Goal: Task Accomplishment & Management: Manage account settings

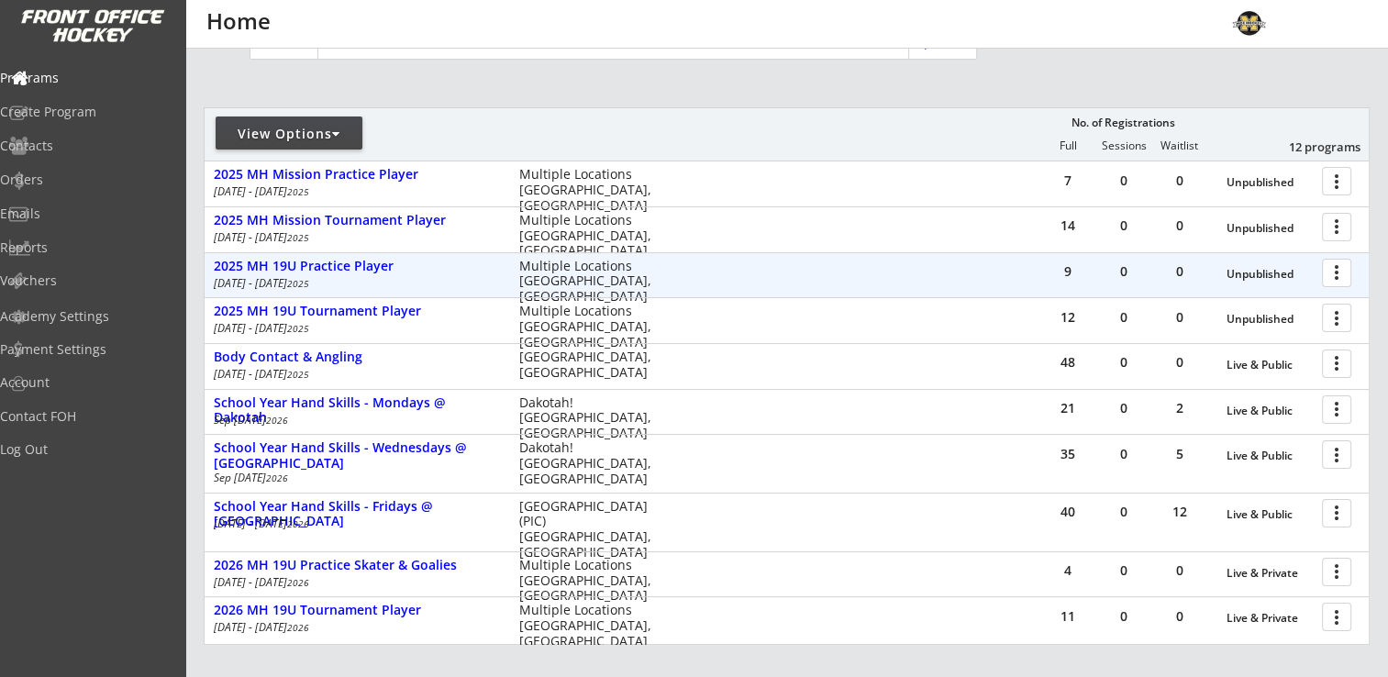
scroll to position [275, 0]
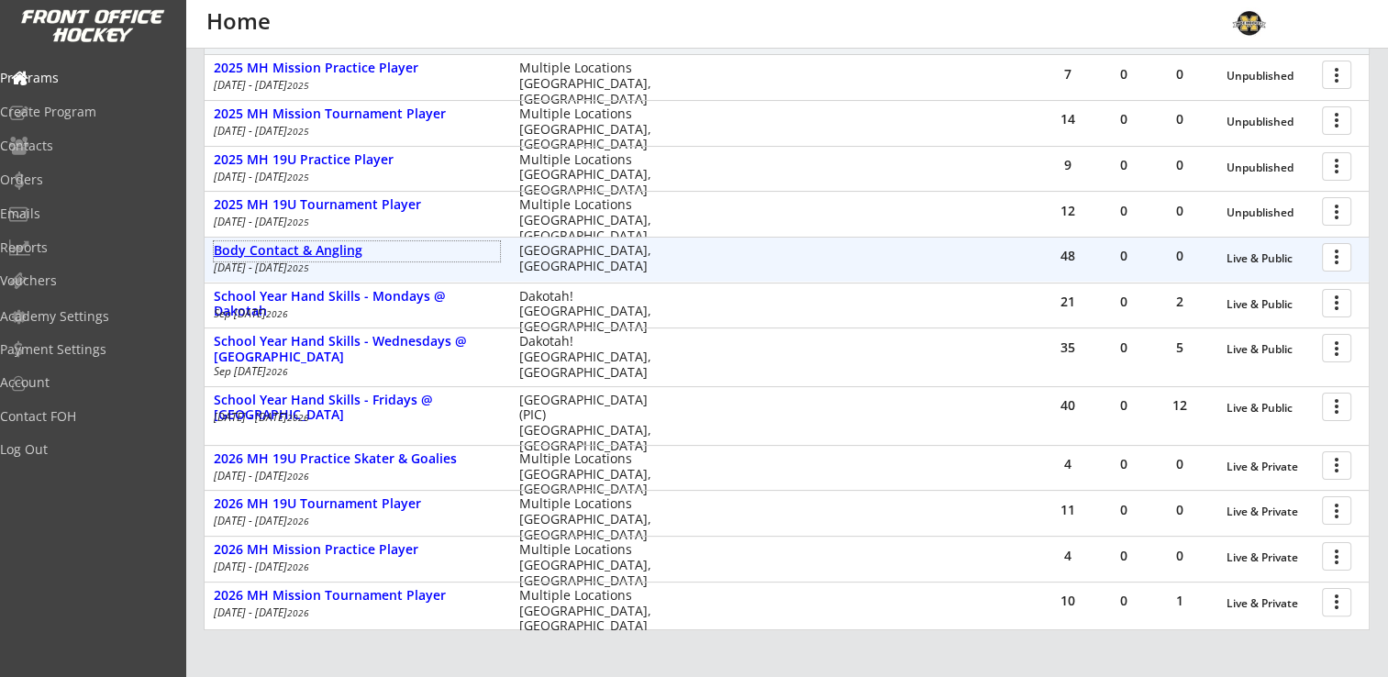
click at [308, 251] on div "Body Contact & Angling" at bounding box center [357, 251] width 286 height 16
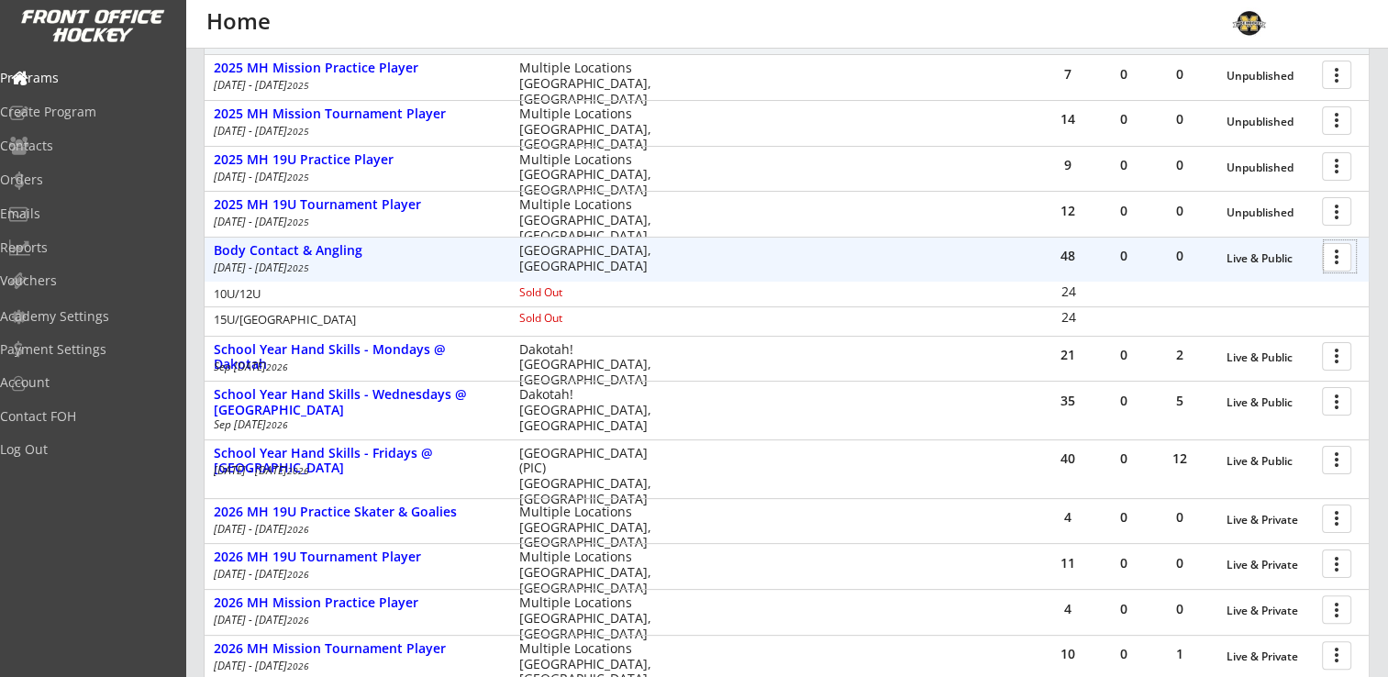
click at [1332, 254] on div at bounding box center [1339, 256] width 32 height 32
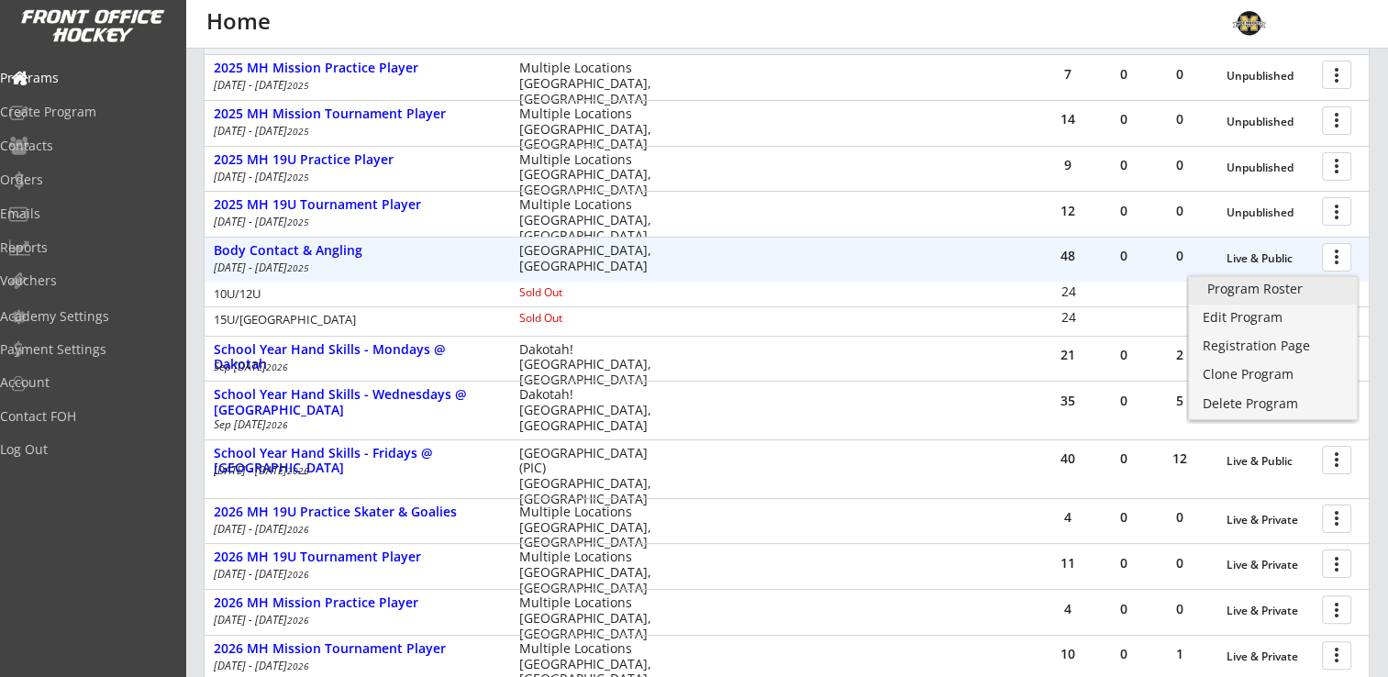
click at [1295, 292] on div "Program Roster" at bounding box center [1272, 288] width 131 height 13
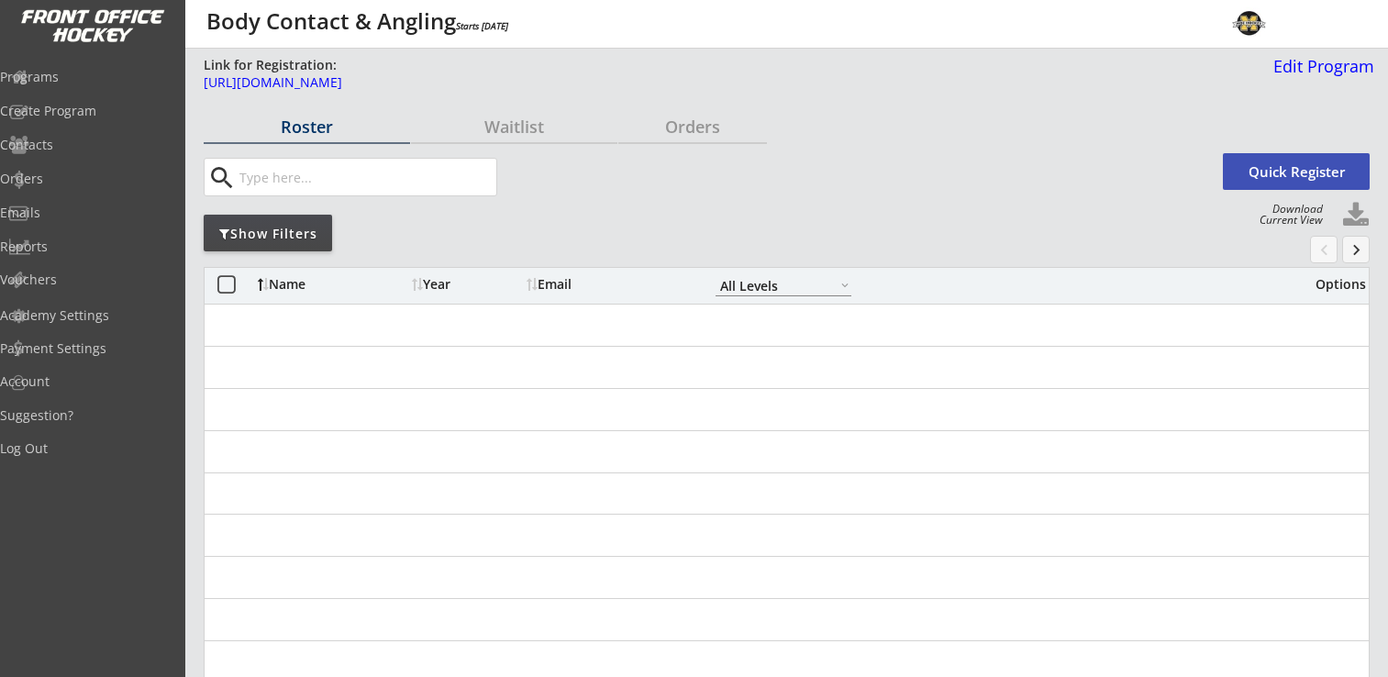
select select ""All Levels""
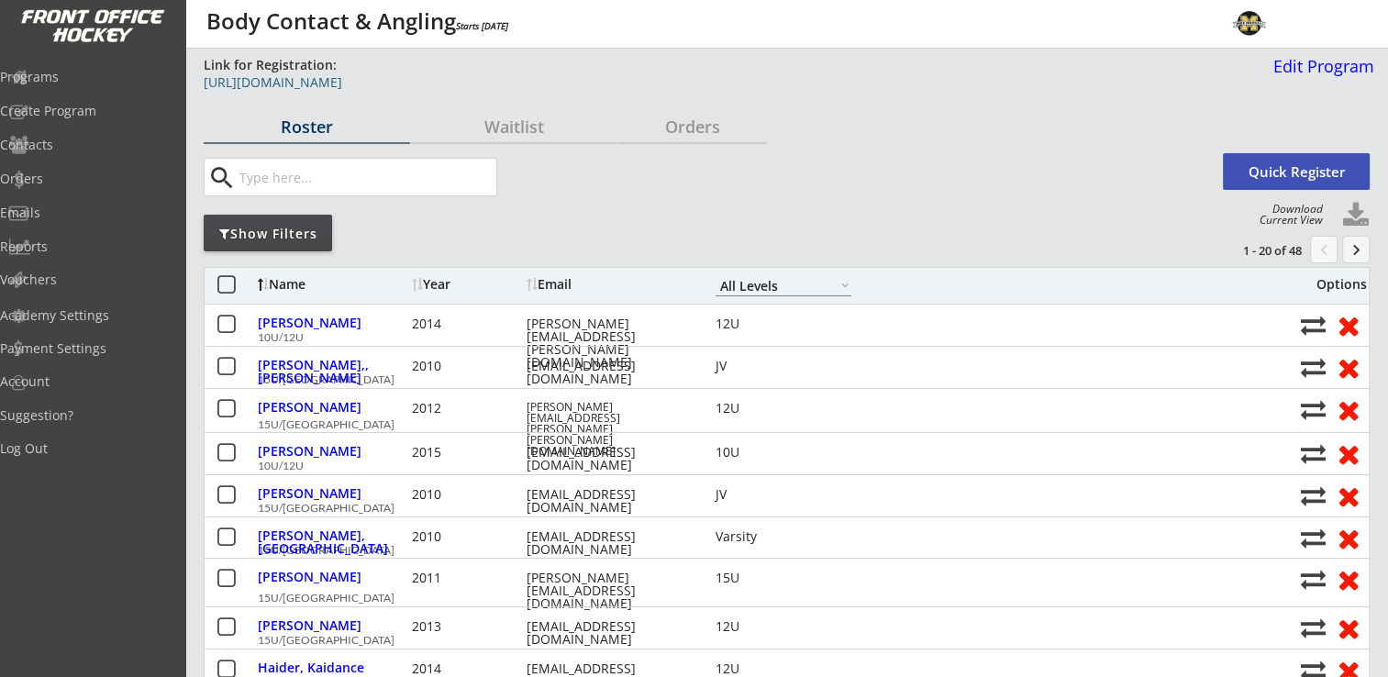
click at [553, 81] on div "https://frontofficehockey.com/program/1739211937118x990465483208130600" at bounding box center [666, 82] width 924 height 13
click at [1359, 211] on button at bounding box center [1356, 216] width 28 height 28
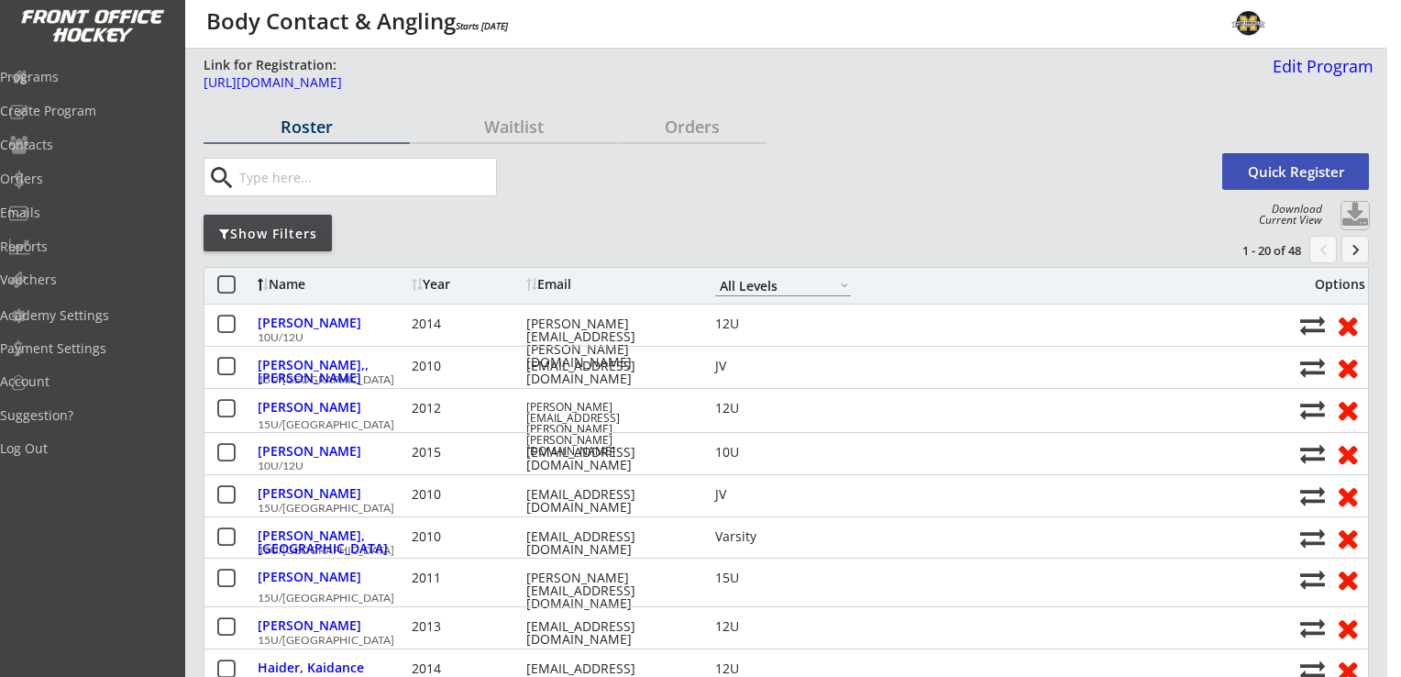
select select ""Player Info""
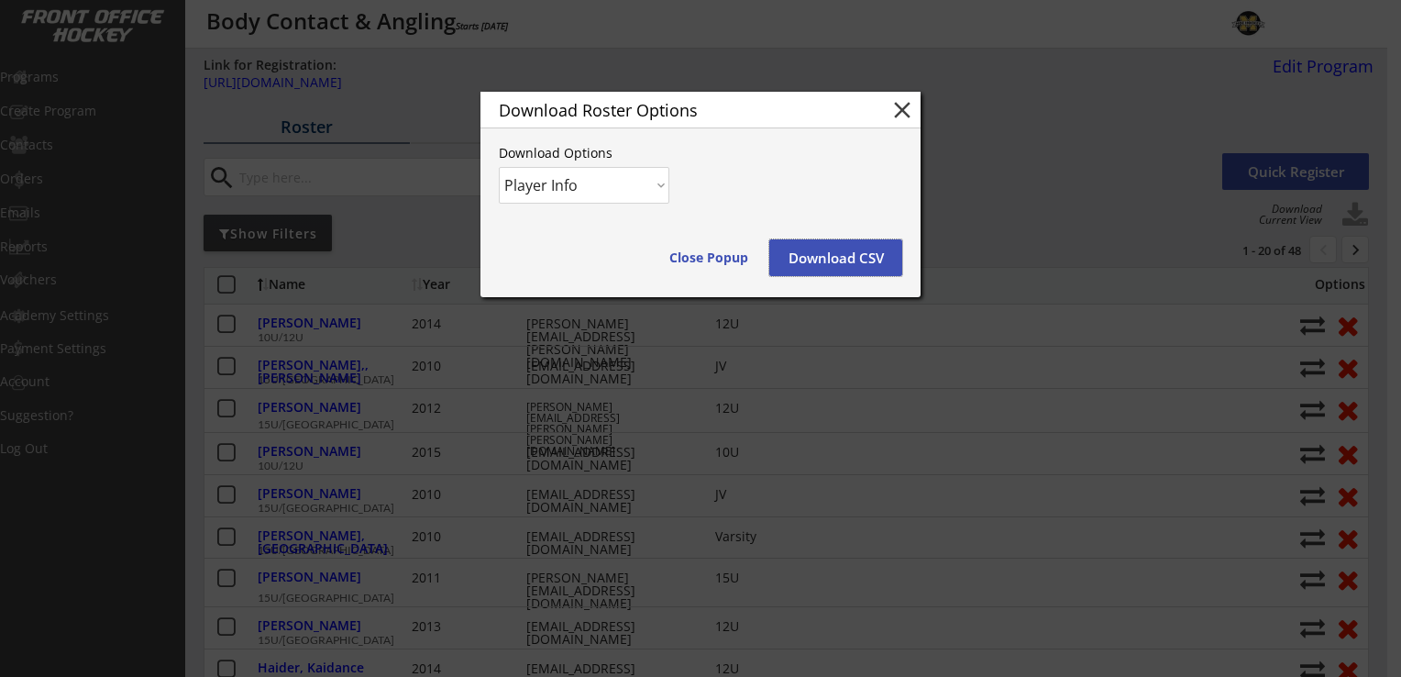
click at [849, 259] on button "Download CSV" at bounding box center [835, 257] width 133 height 37
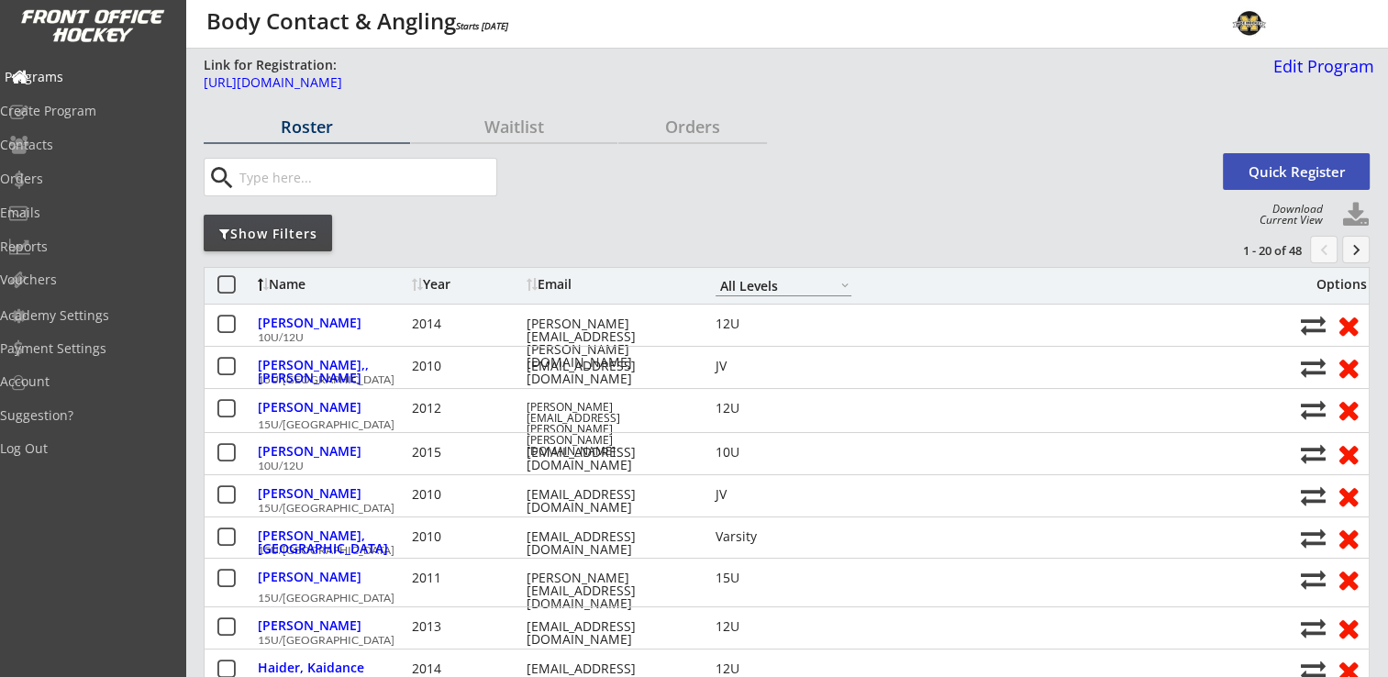
click at [72, 83] on div "Programs" at bounding box center [87, 77] width 165 height 13
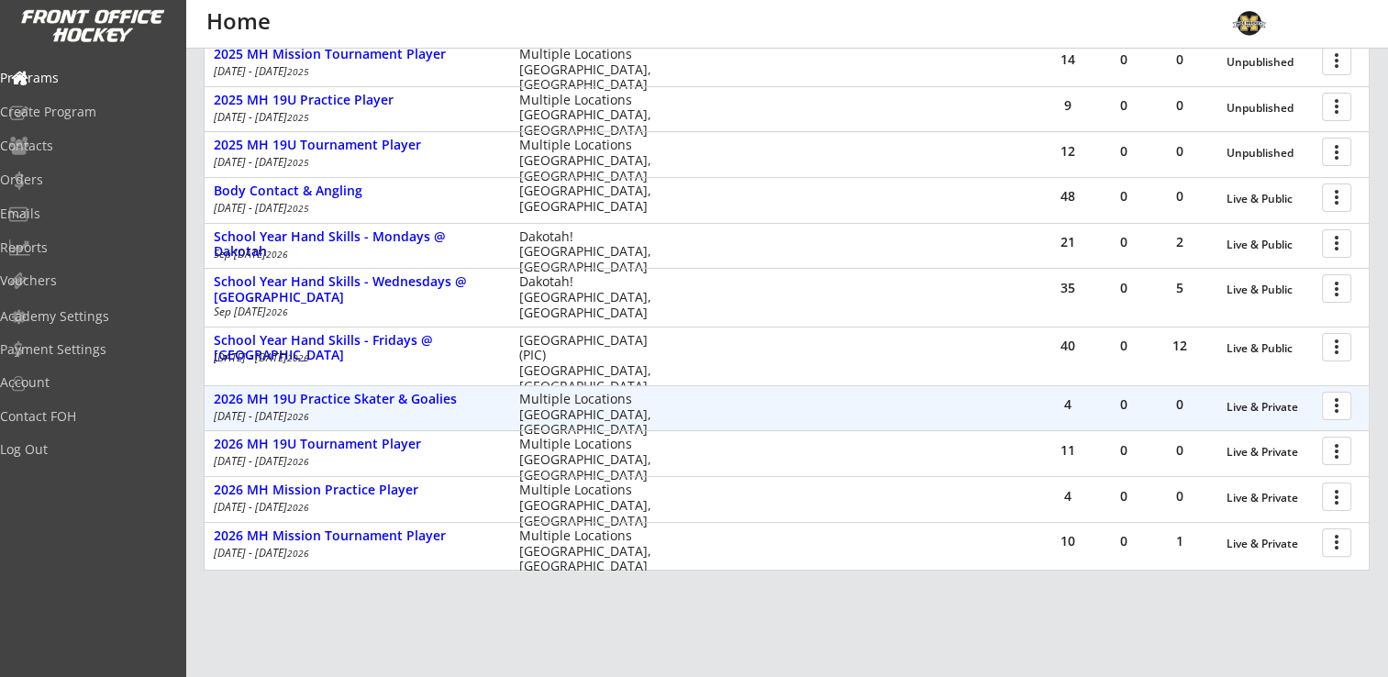
scroll to position [367, 0]
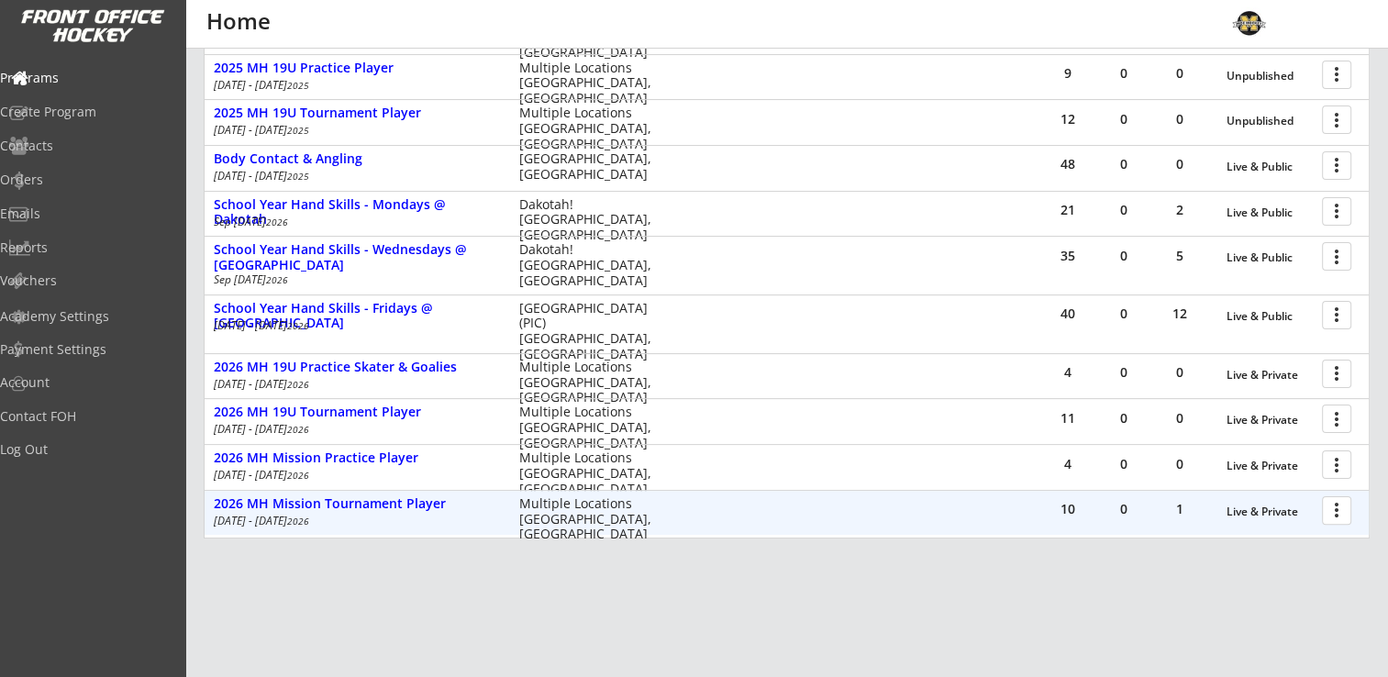
click at [1339, 510] on div at bounding box center [1339, 509] width 32 height 32
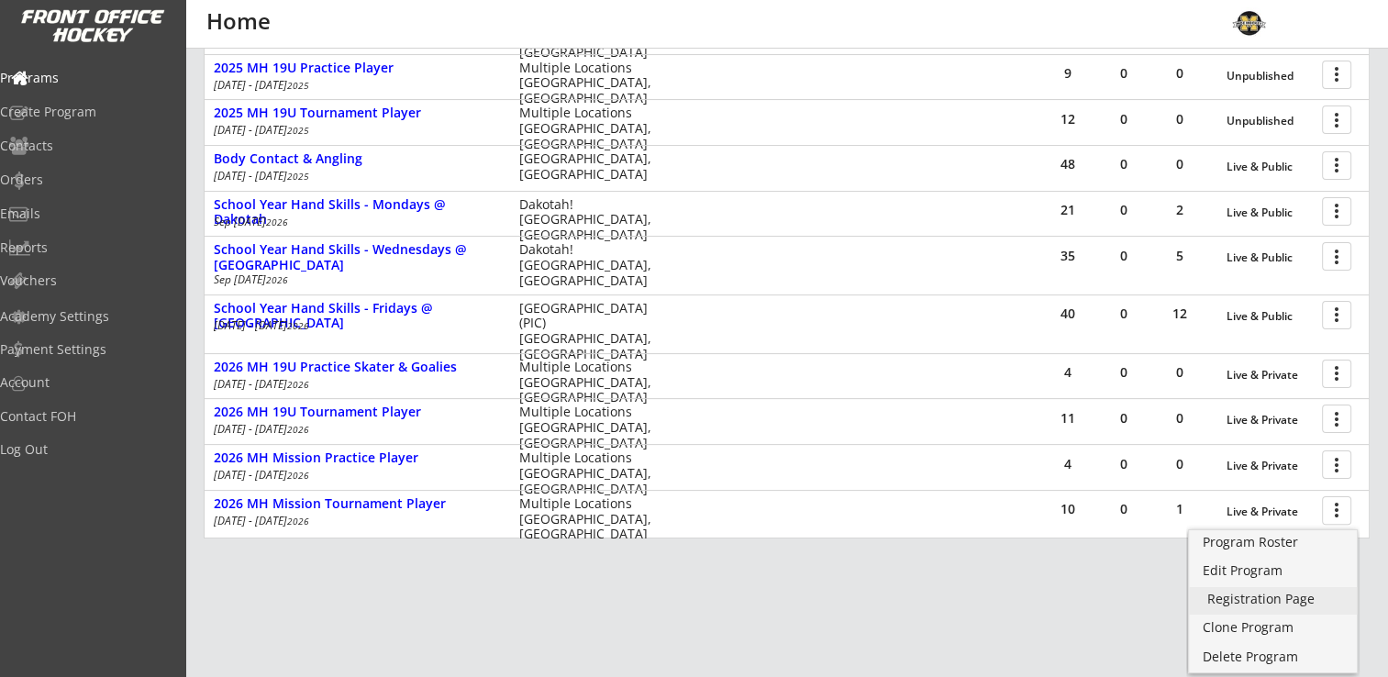
click at [1262, 600] on div "Registration Page" at bounding box center [1272, 598] width 131 height 13
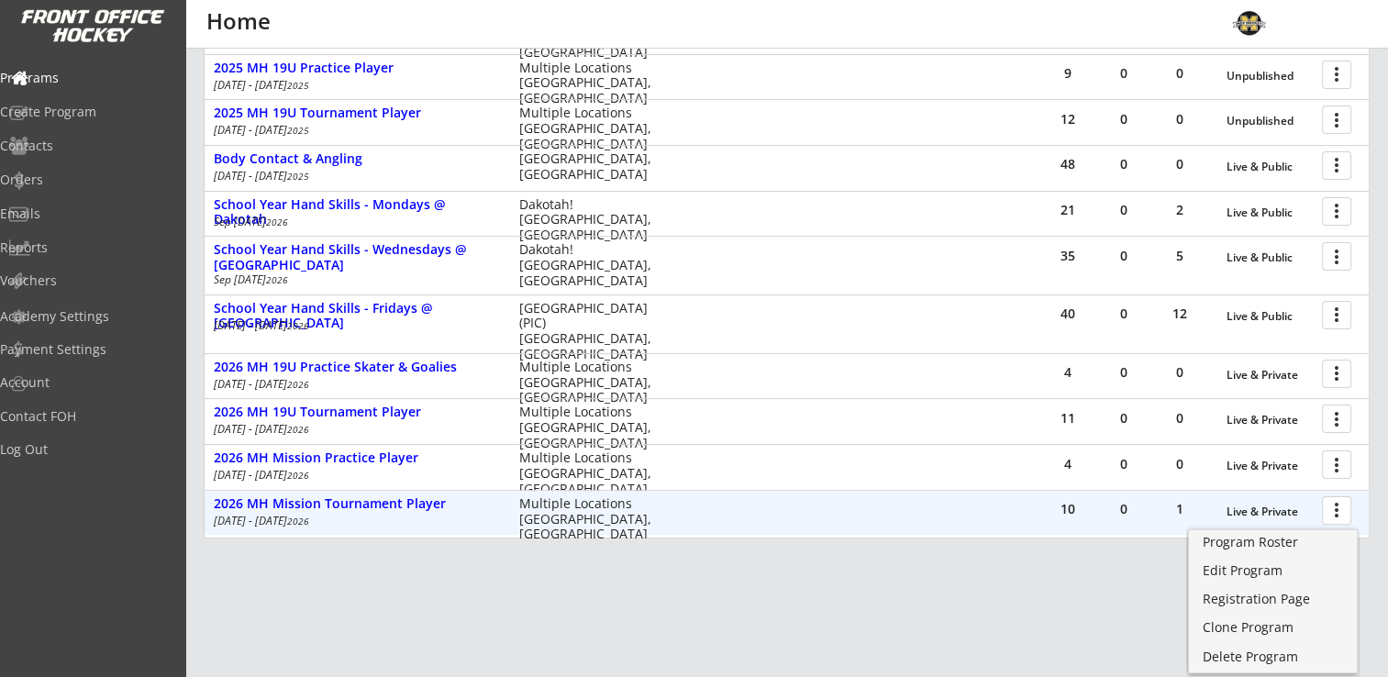
click at [1336, 515] on div at bounding box center [1339, 509] width 32 height 32
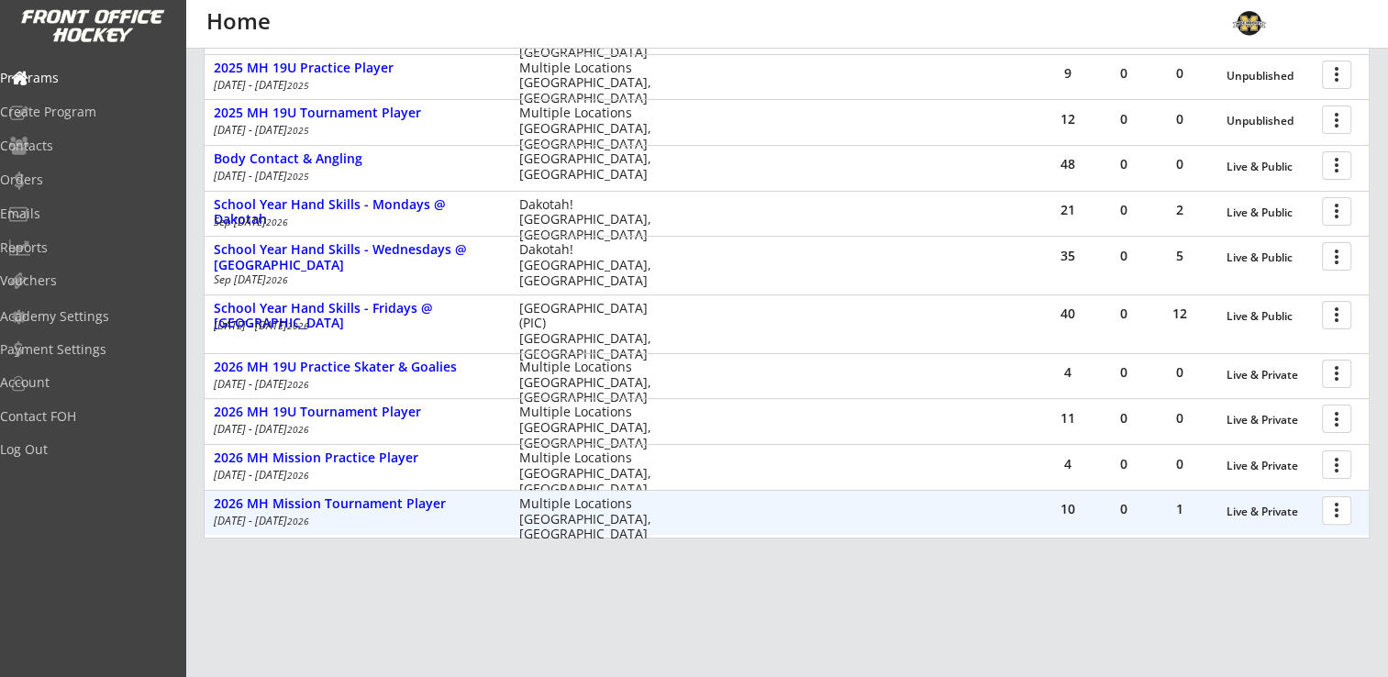
click at [1329, 513] on div at bounding box center [1339, 509] width 32 height 32
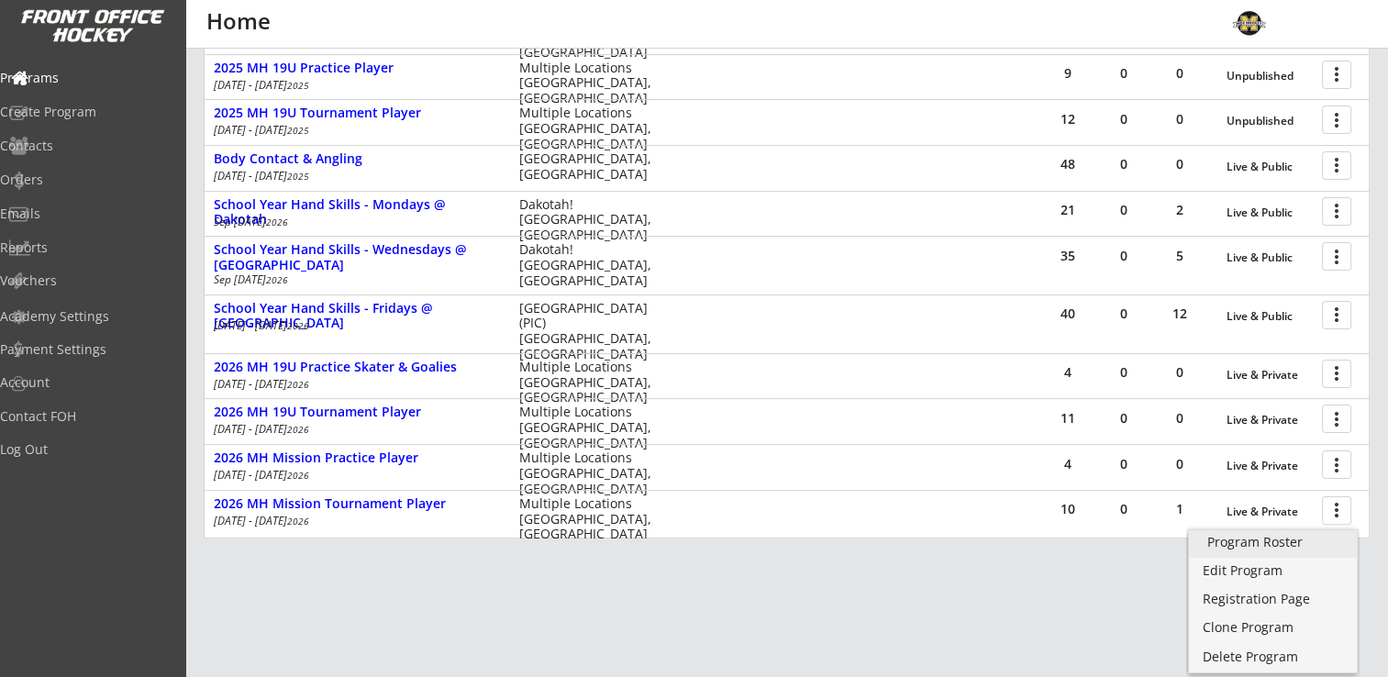
click at [1290, 549] on link "Program Roster" at bounding box center [1273, 544] width 168 height 28
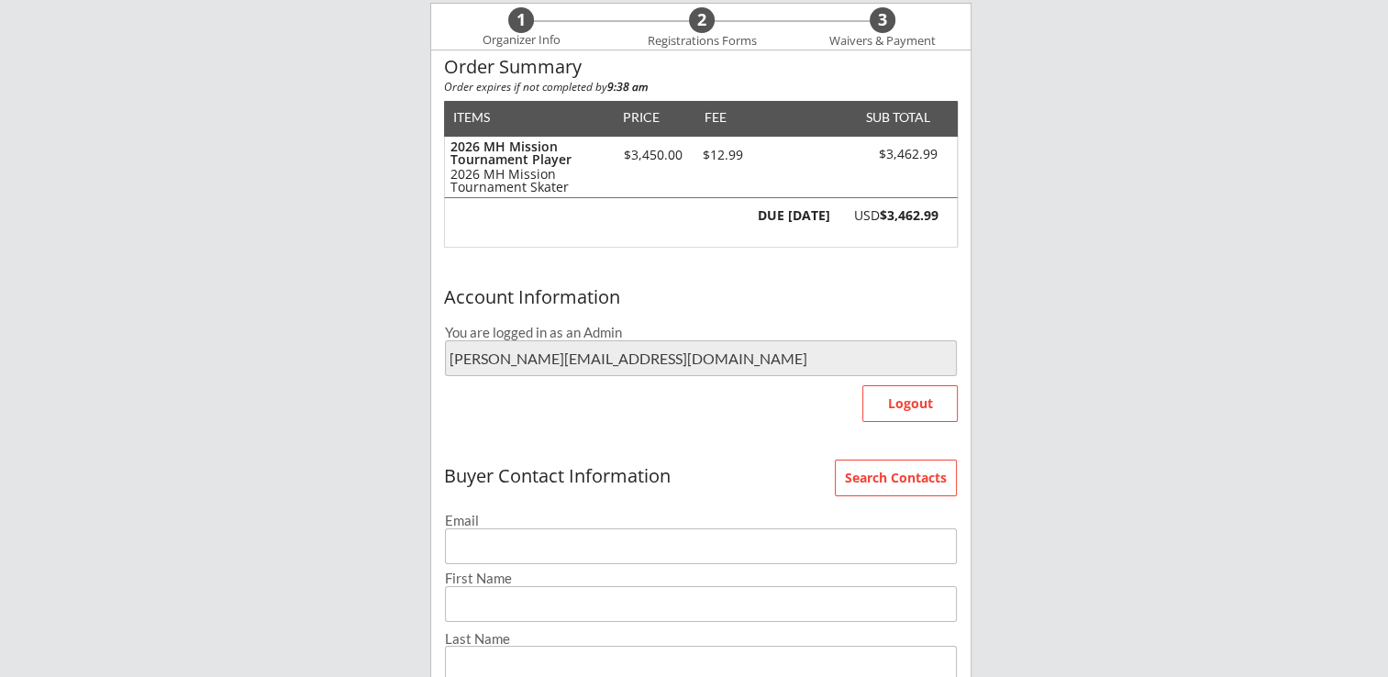
scroll to position [183, 0]
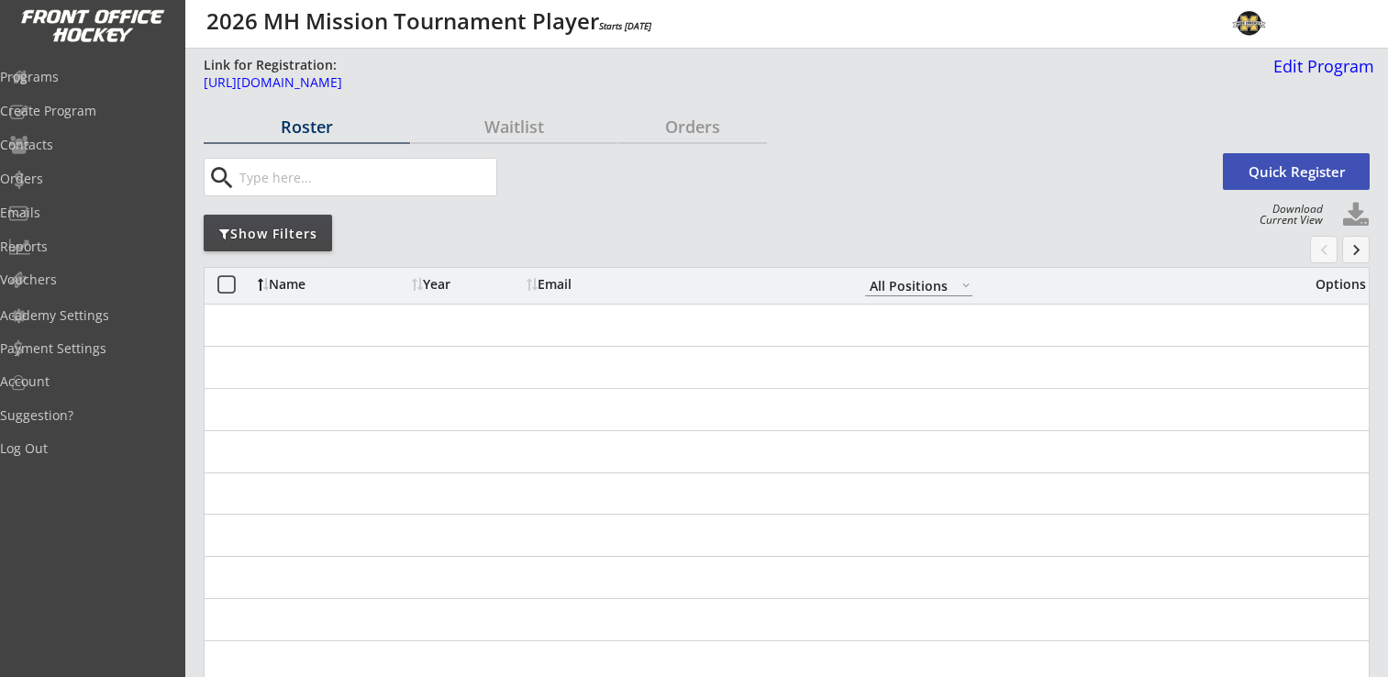
select select ""All Positions""
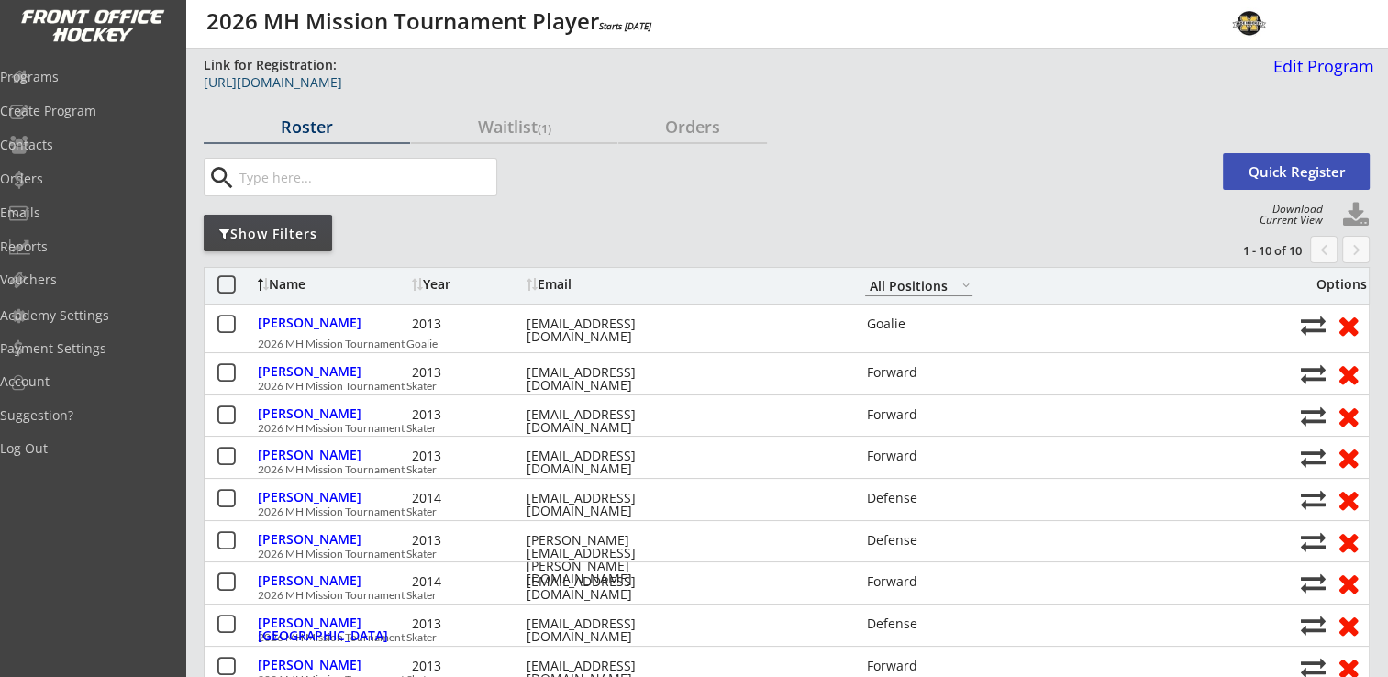
click at [404, 82] on div "[URL][DOMAIN_NAME]" at bounding box center [666, 82] width 924 height 13
click at [512, 134] on div "Waitlist (1)" at bounding box center [514, 126] width 206 height 17
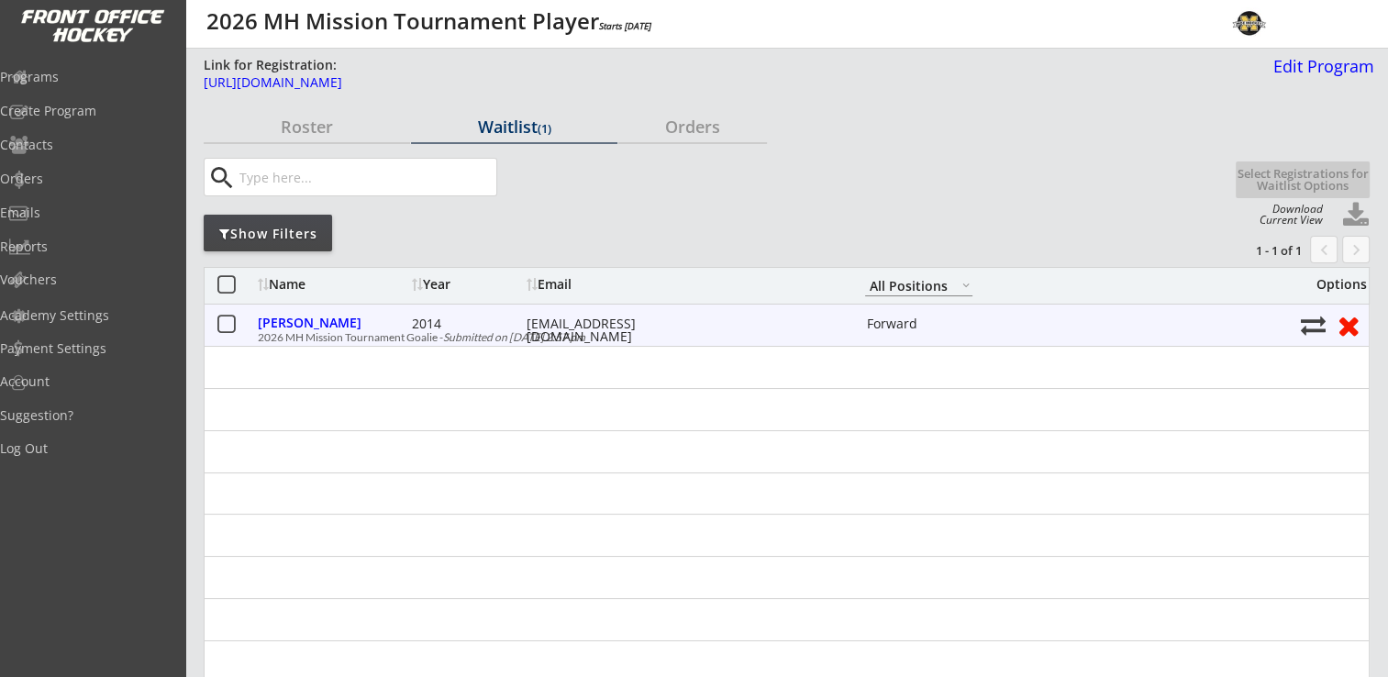
click at [1349, 327] on button at bounding box center [1348, 325] width 34 height 28
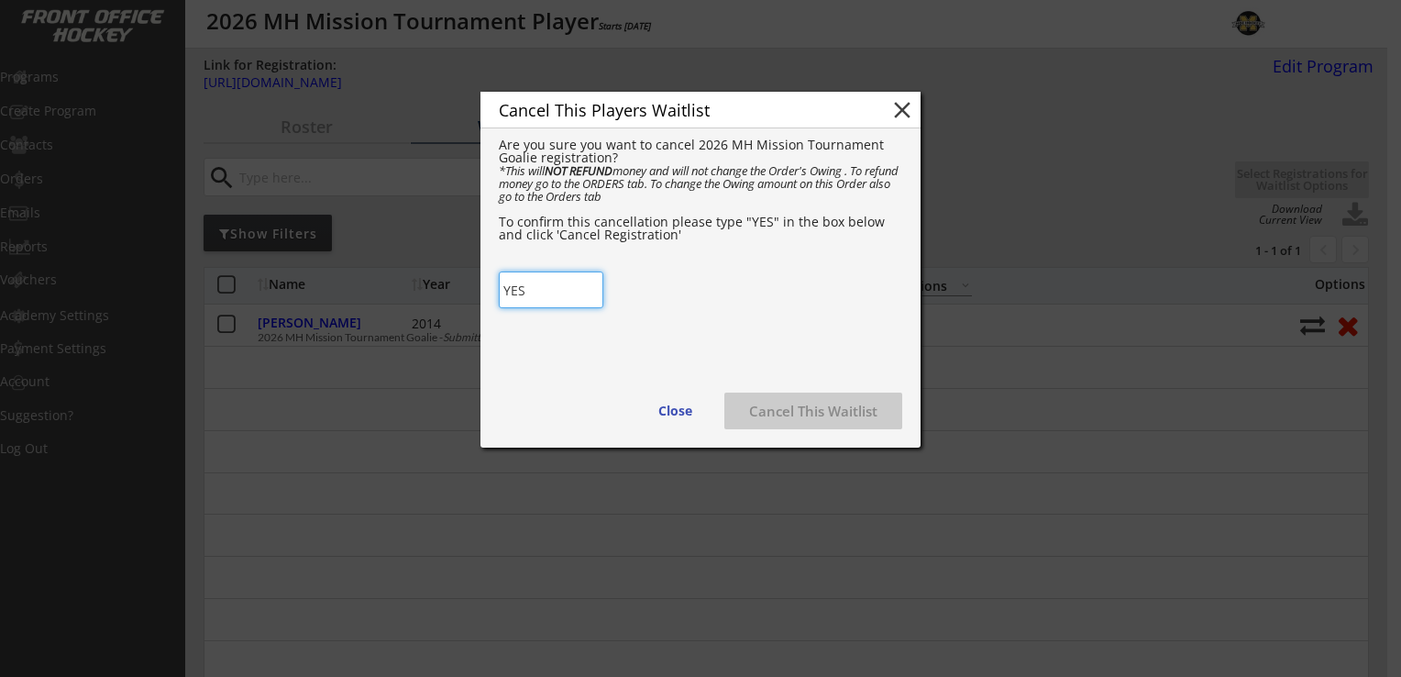
type input "YES"
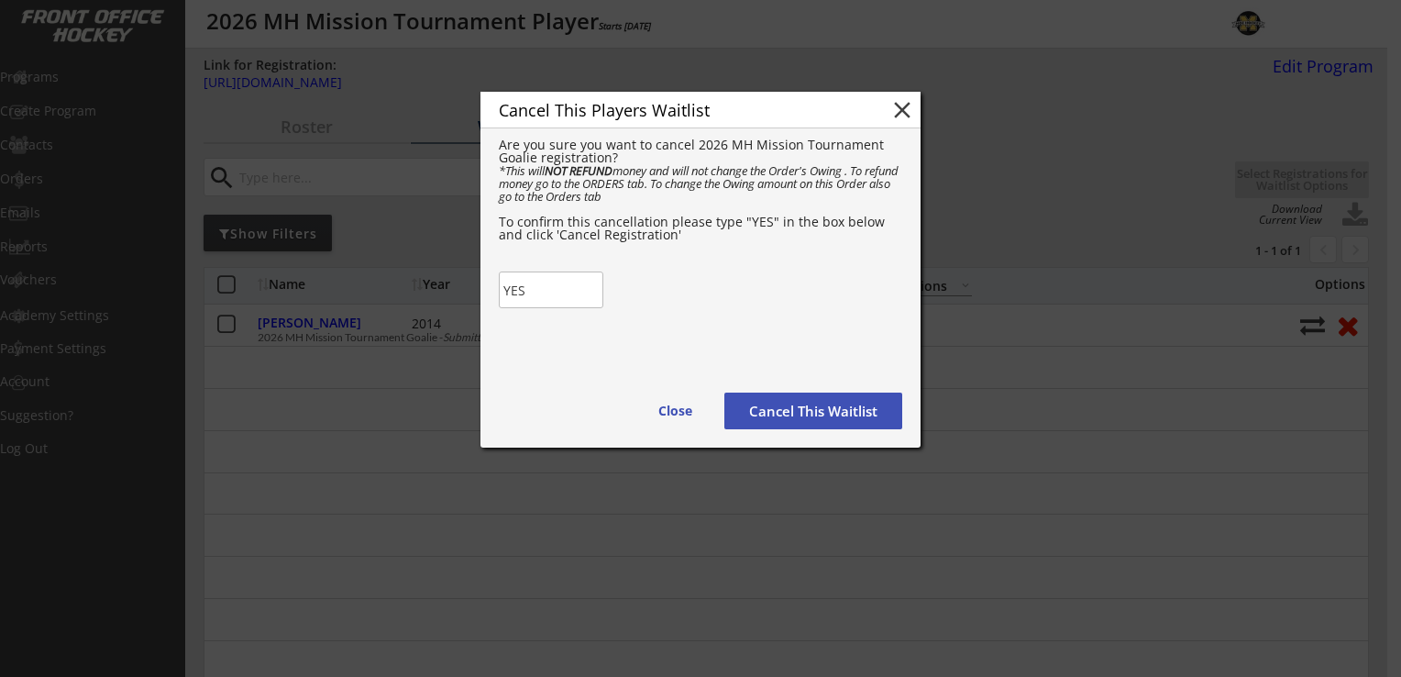
click at [655, 334] on div "Cancel This Players Waitlist close Are you sure you want to cancel 2026 MH Miss…" at bounding box center [701, 270] width 440 height 356
click at [783, 408] on button "Cancel This Waitlist" at bounding box center [814, 411] width 178 height 37
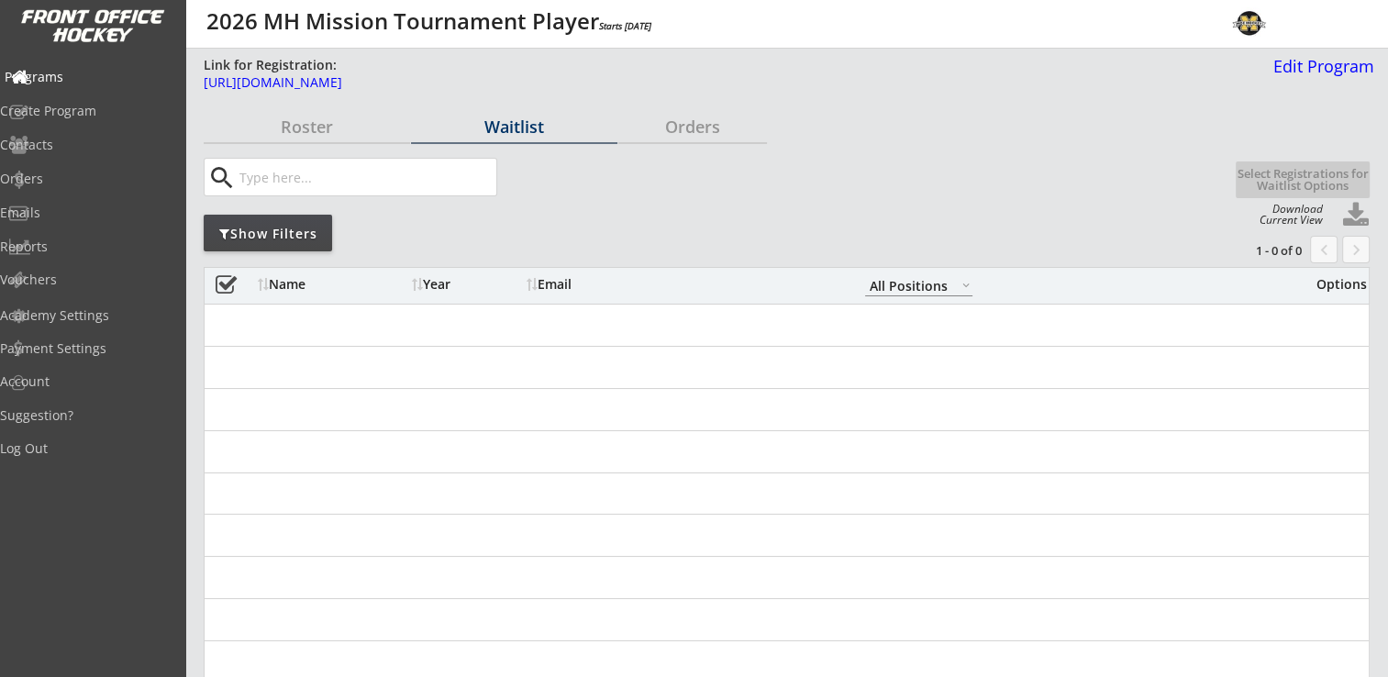
click at [81, 81] on div "Programs" at bounding box center [87, 77] width 165 height 13
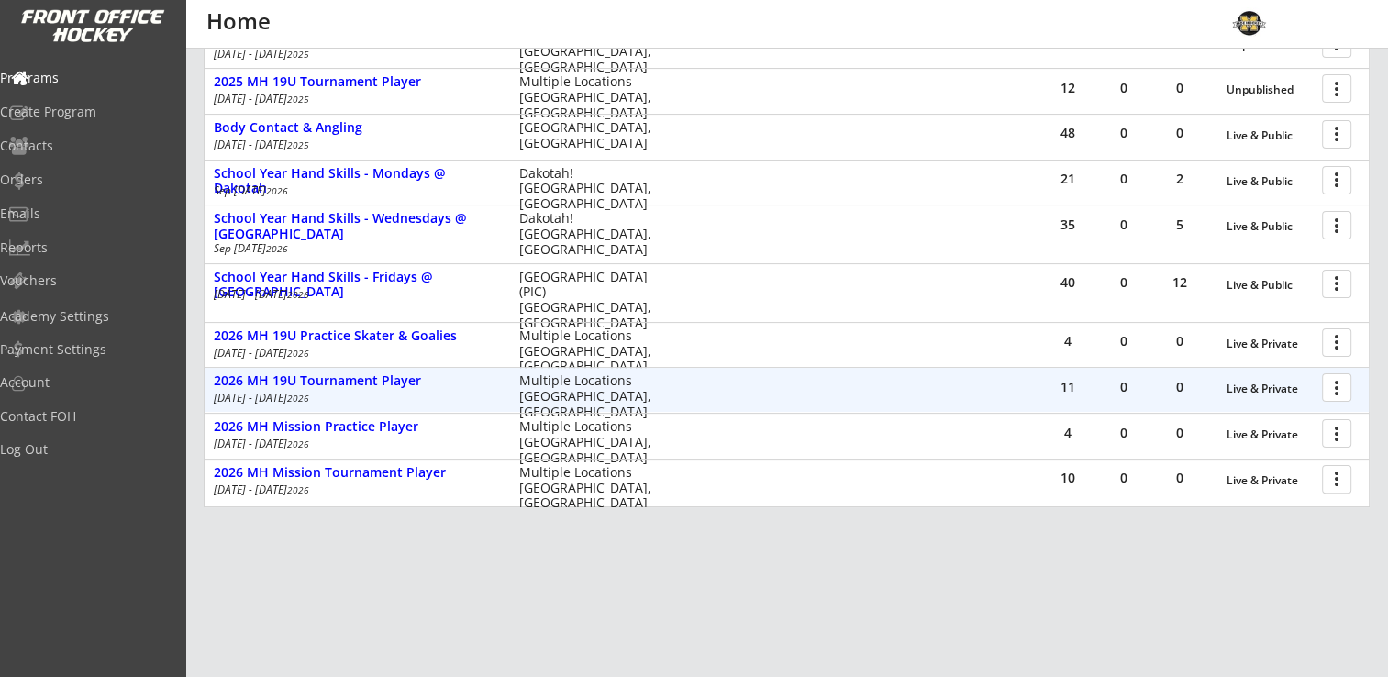
scroll to position [438, 0]
